Goal: Go to known website: Go to known website

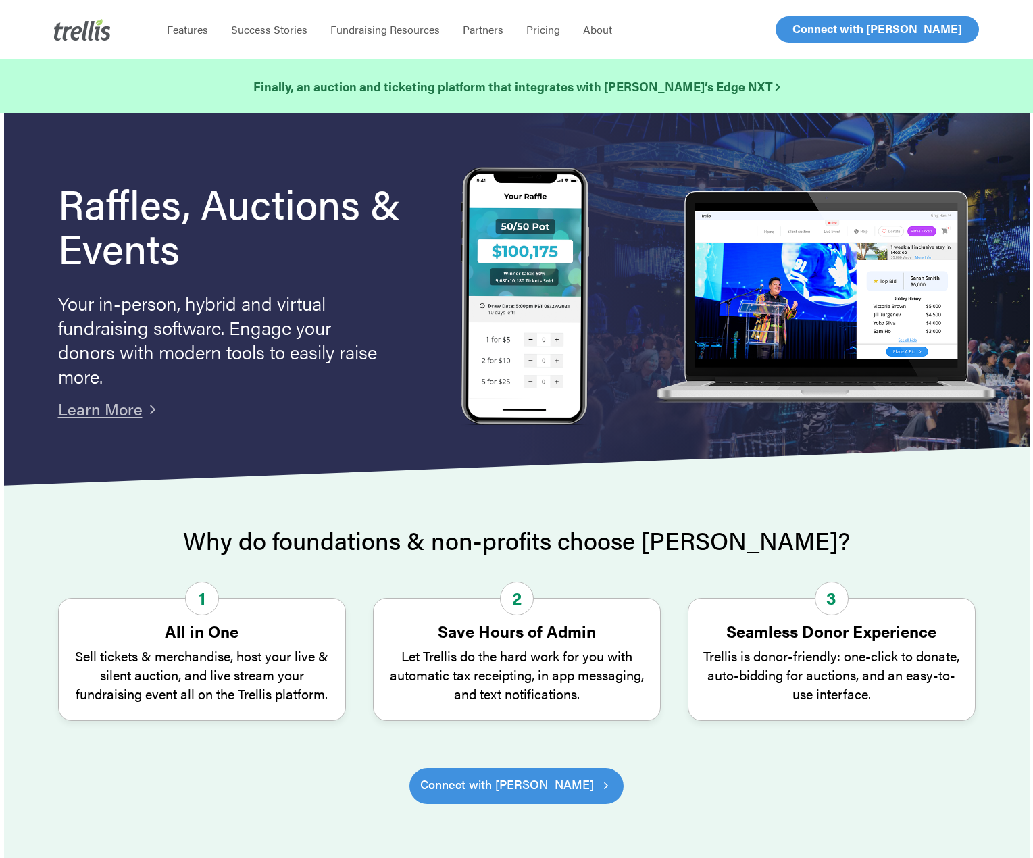
click at [796, 26] on span "Log In" at bounding box center [807, 29] width 32 height 16
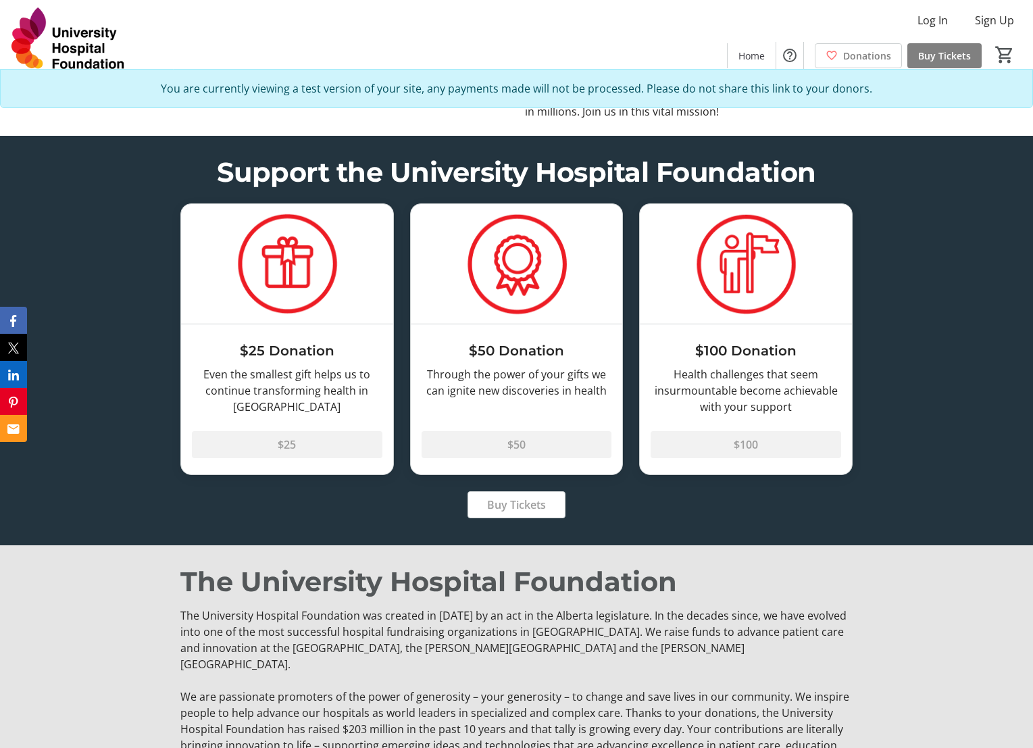
scroll to position [2909, 0]
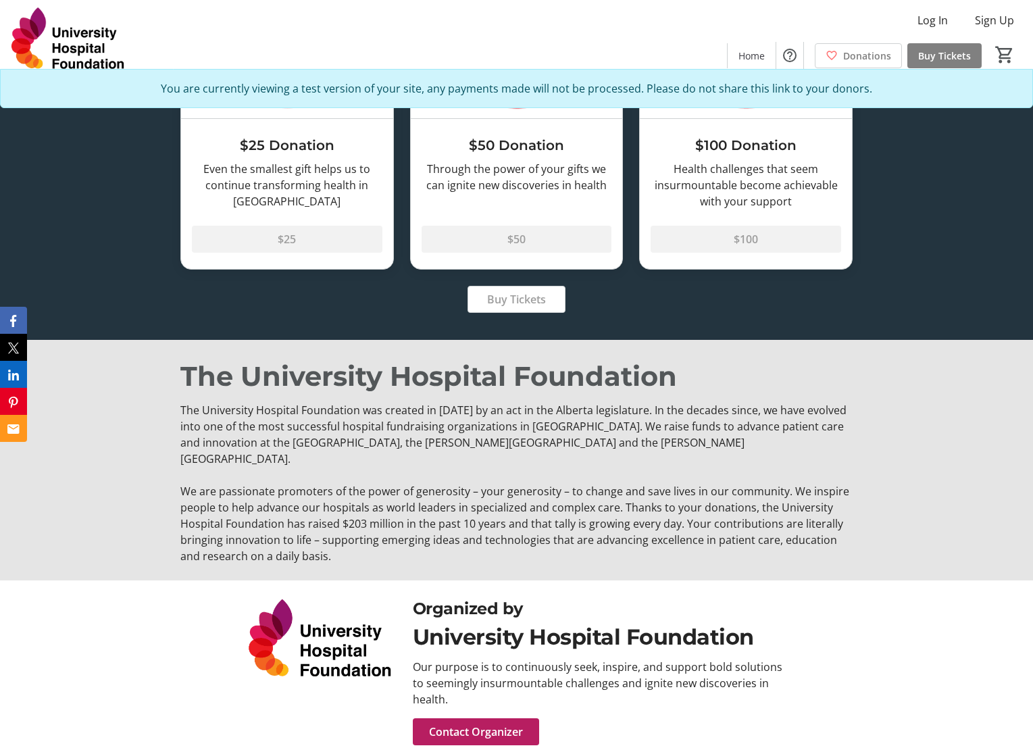
click at [646, 28] on div "Log In Sign Up Home Donations Buy Tickets 0" at bounding box center [516, 39] width 1033 height 78
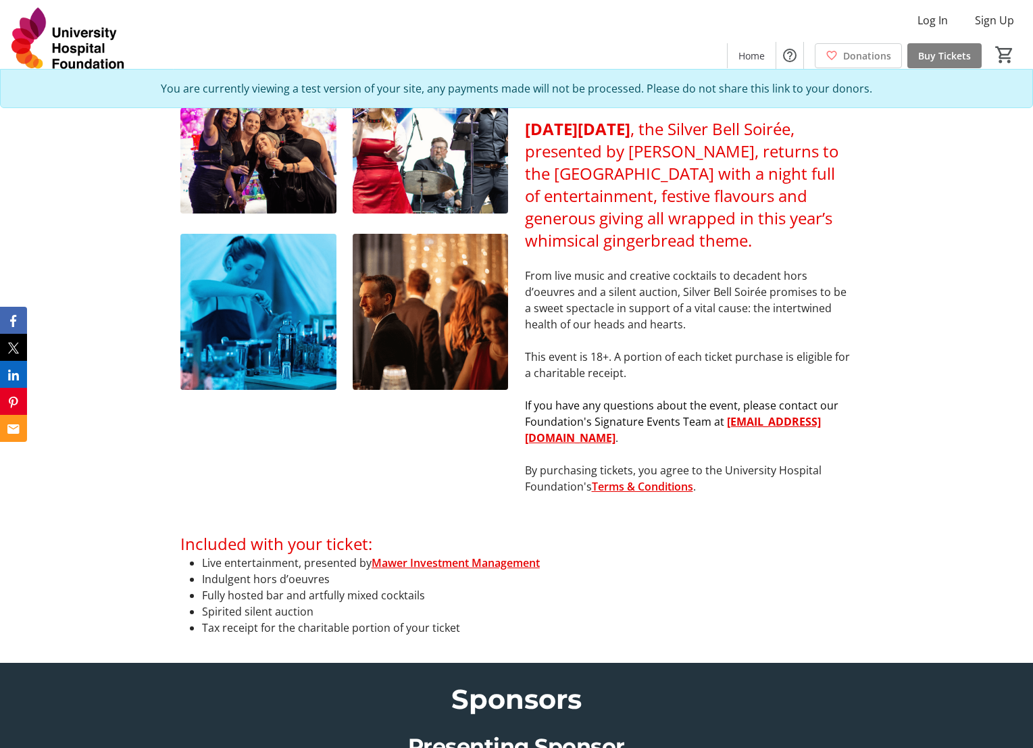
scroll to position [546, 0]
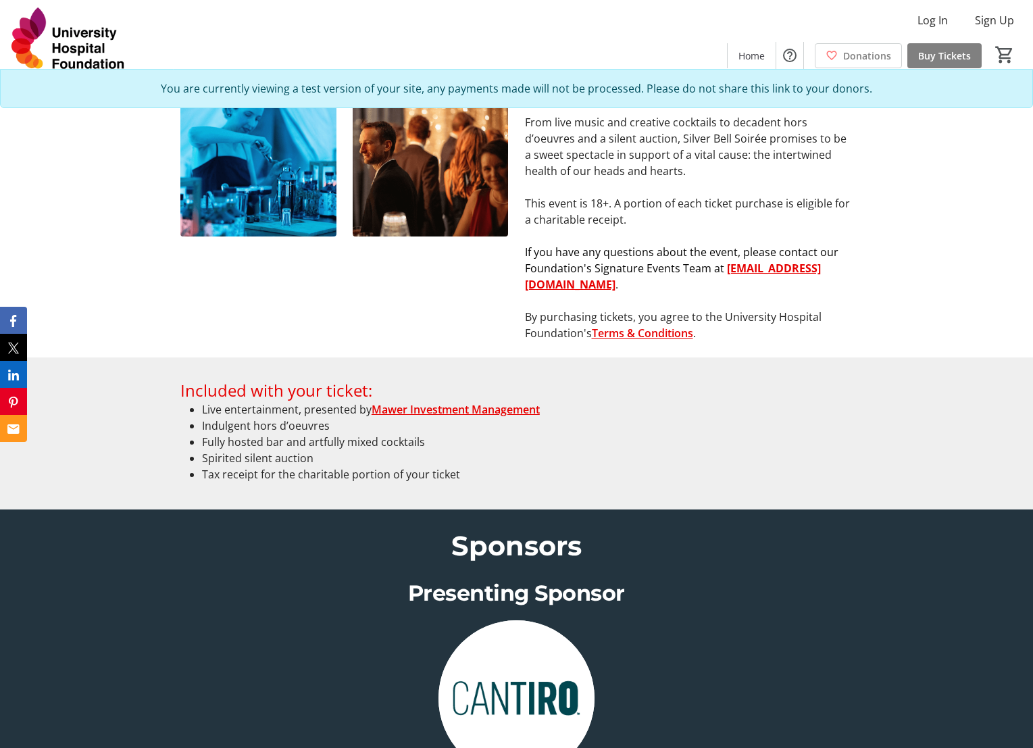
scroll to position [878, 0]
